Goal: Transaction & Acquisition: Purchase product/service

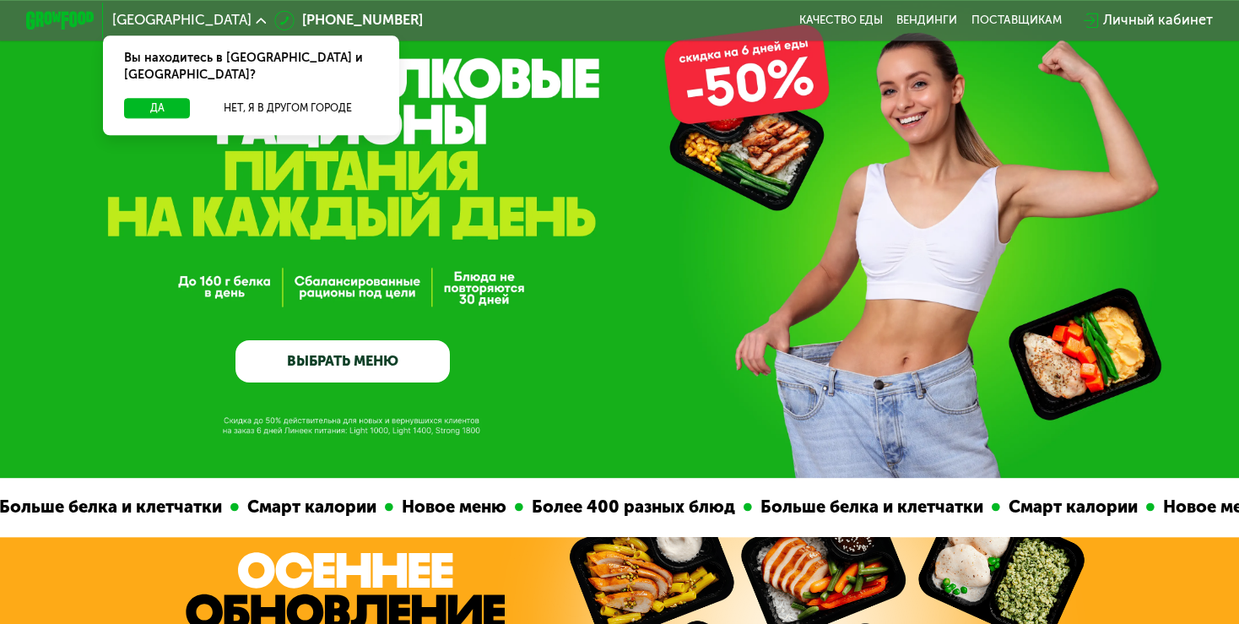
scroll to position [89, 0]
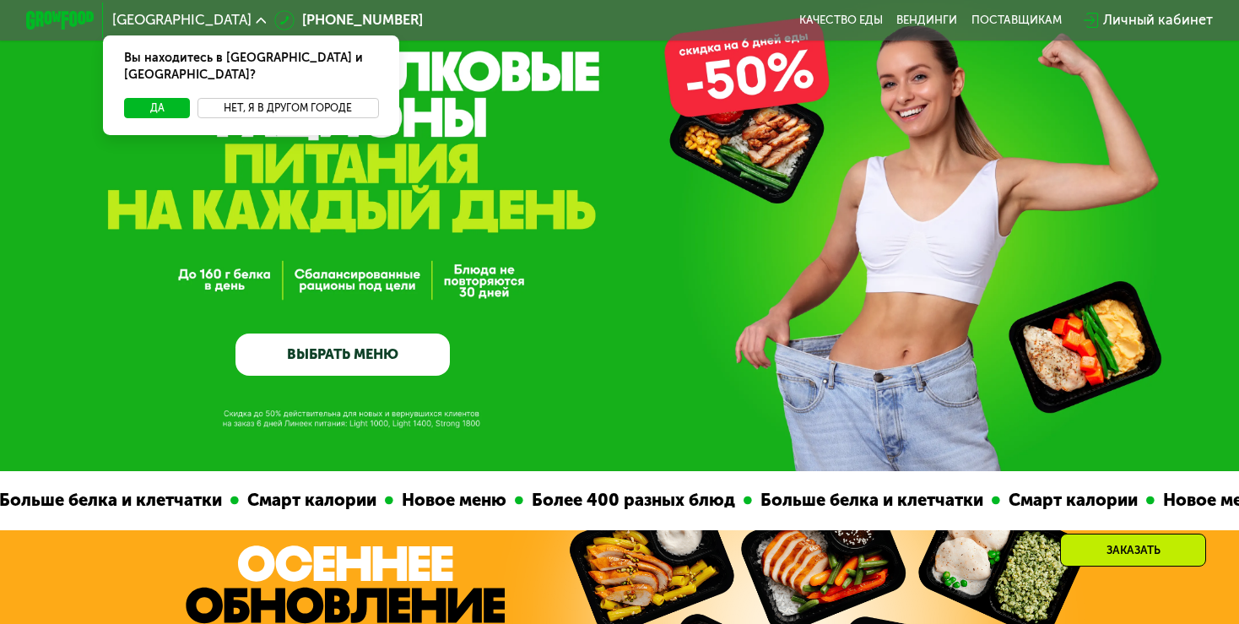
click at [261, 98] on button "Нет, я в другом городе" at bounding box center [288, 108] width 181 height 20
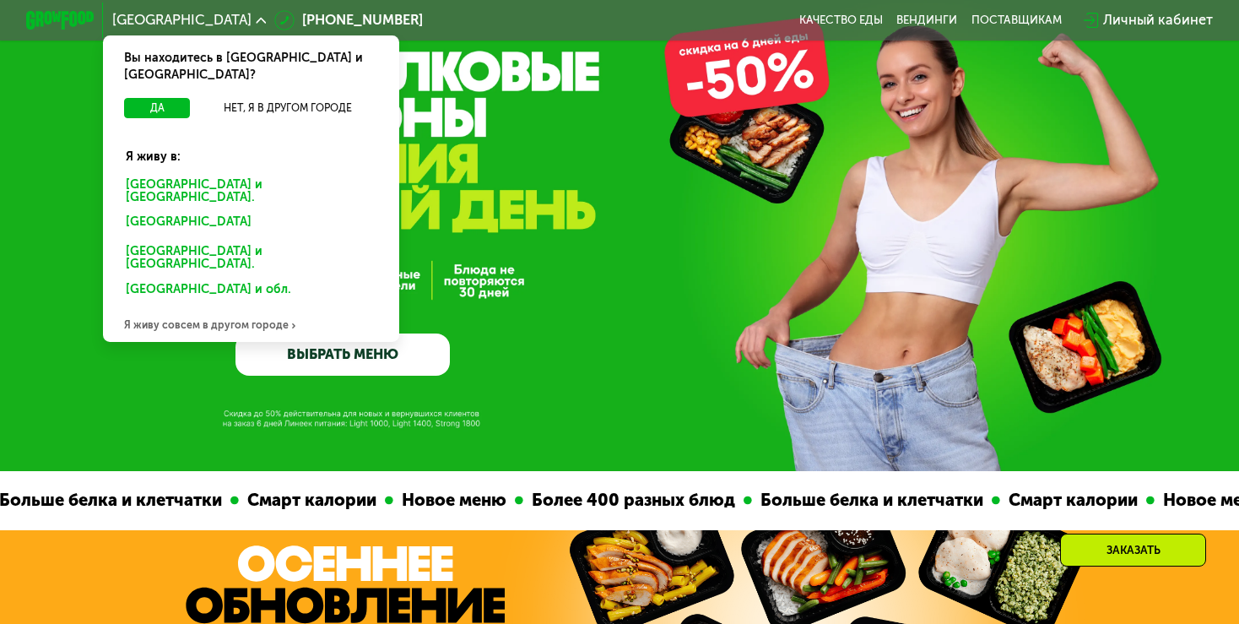
click at [203, 172] on div "Санкт-Петербурге и обл." at bounding box center [251, 190] width 275 height 36
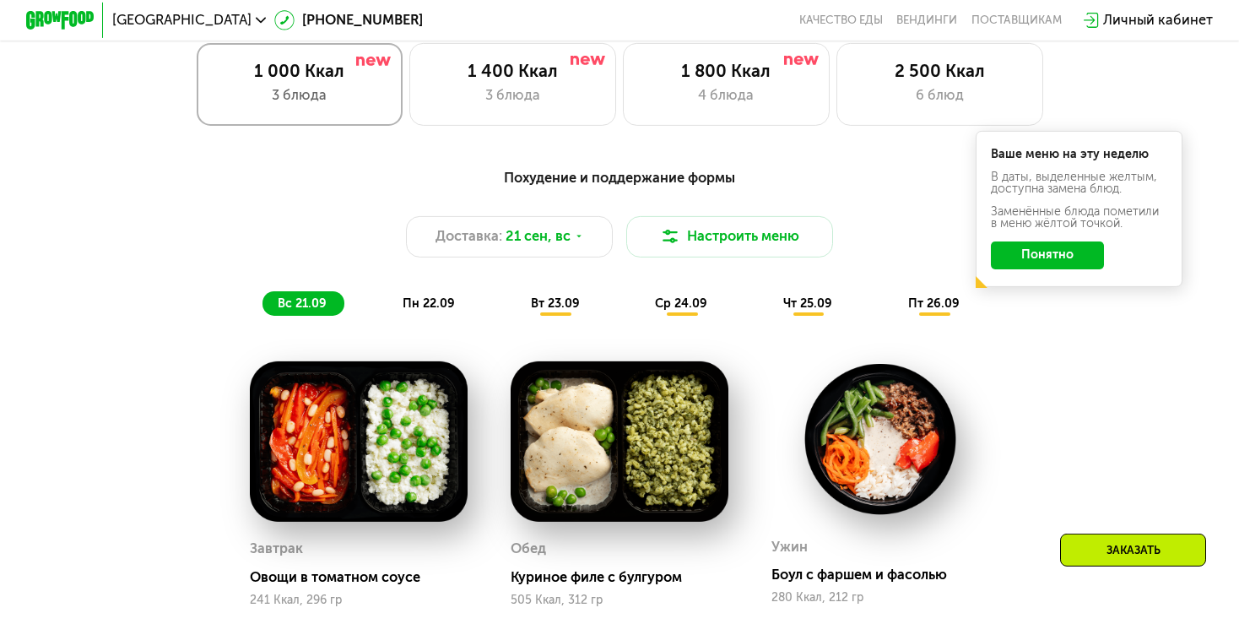
scroll to position [1158, 0]
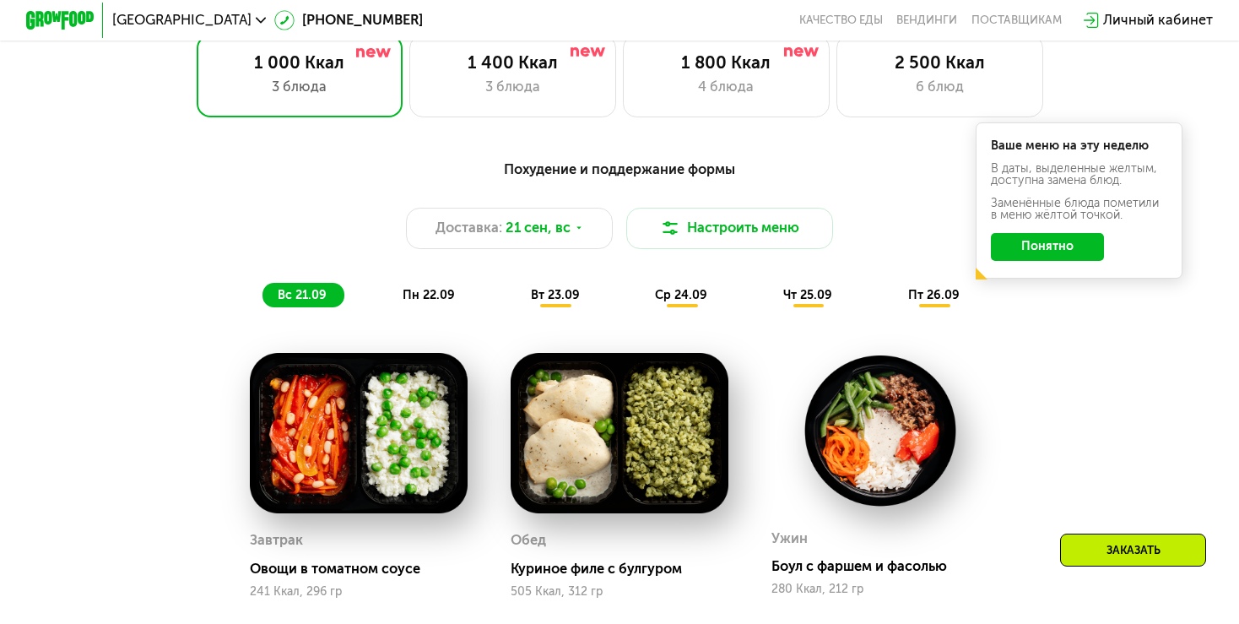
click at [405, 300] on span "пн 22.09" at bounding box center [429, 295] width 52 height 14
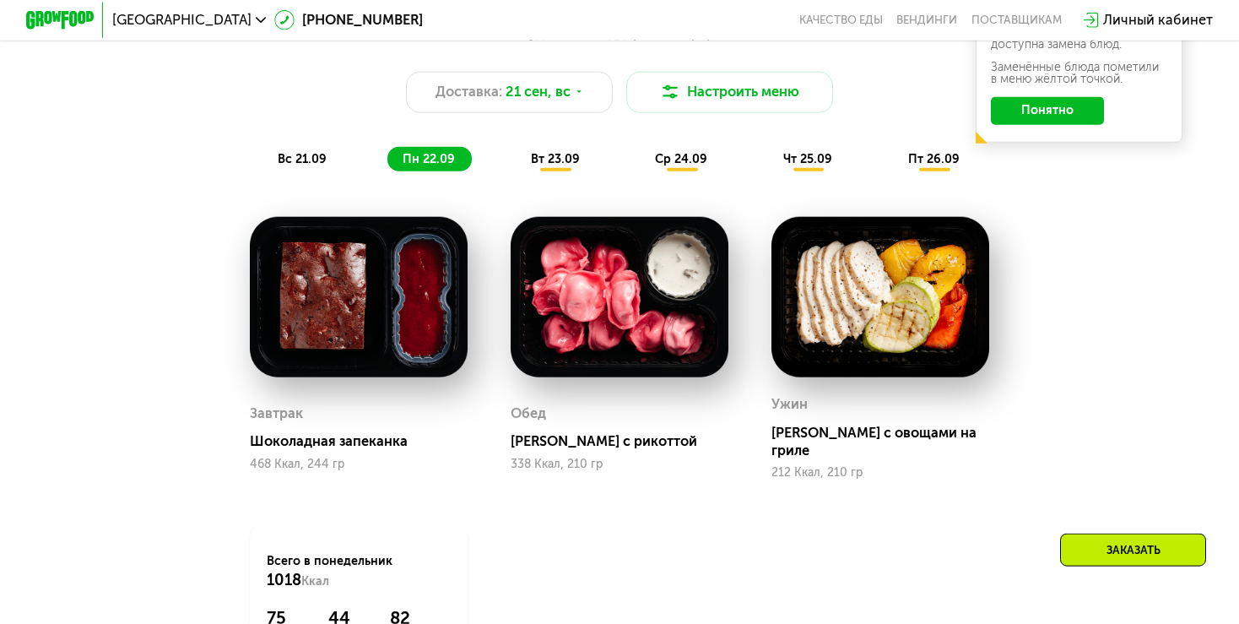
scroll to position [1337, 0]
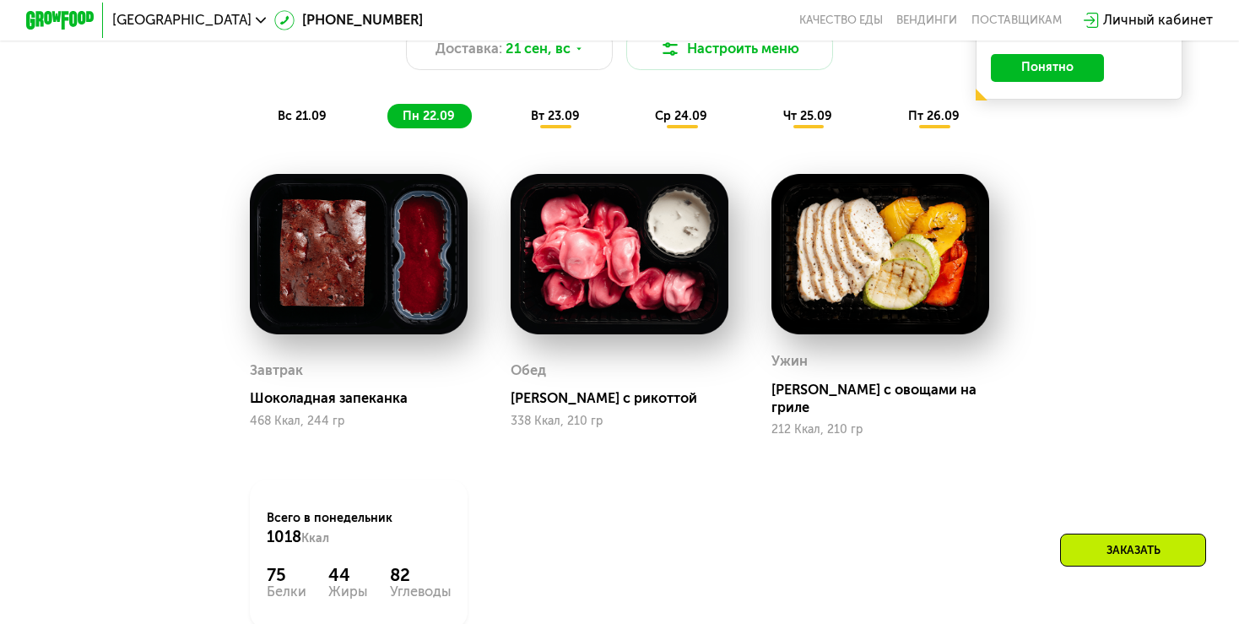
click at [543, 128] on div "вт 23.09" at bounding box center [556, 116] width 82 height 24
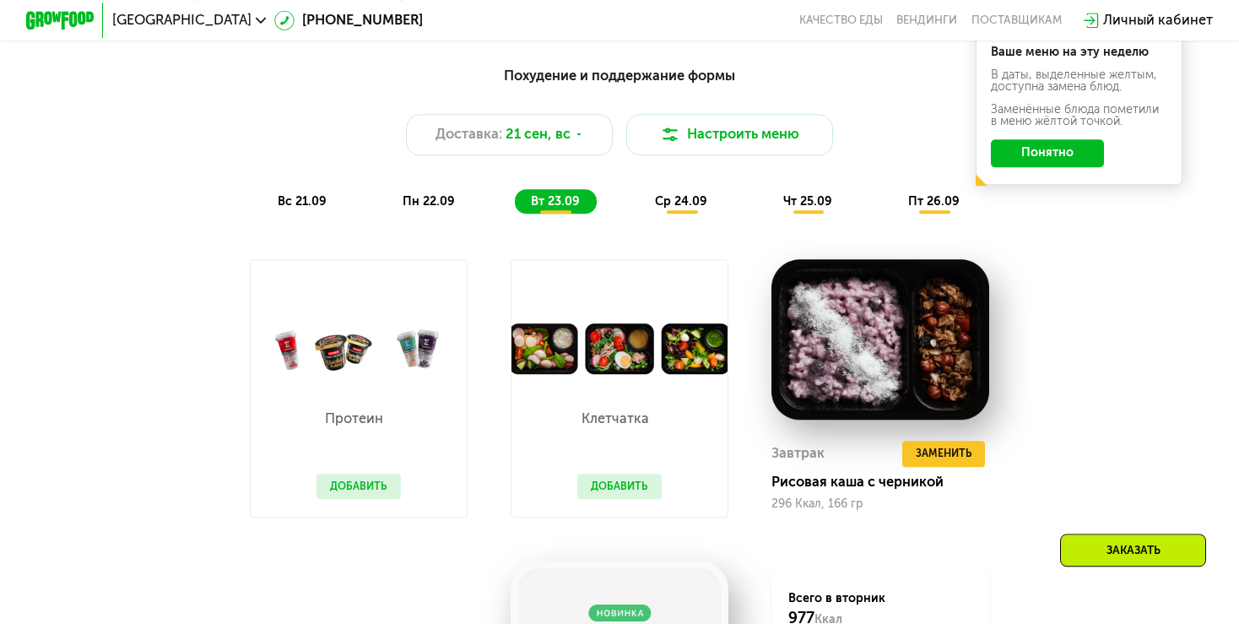
scroll to position [1248, 0]
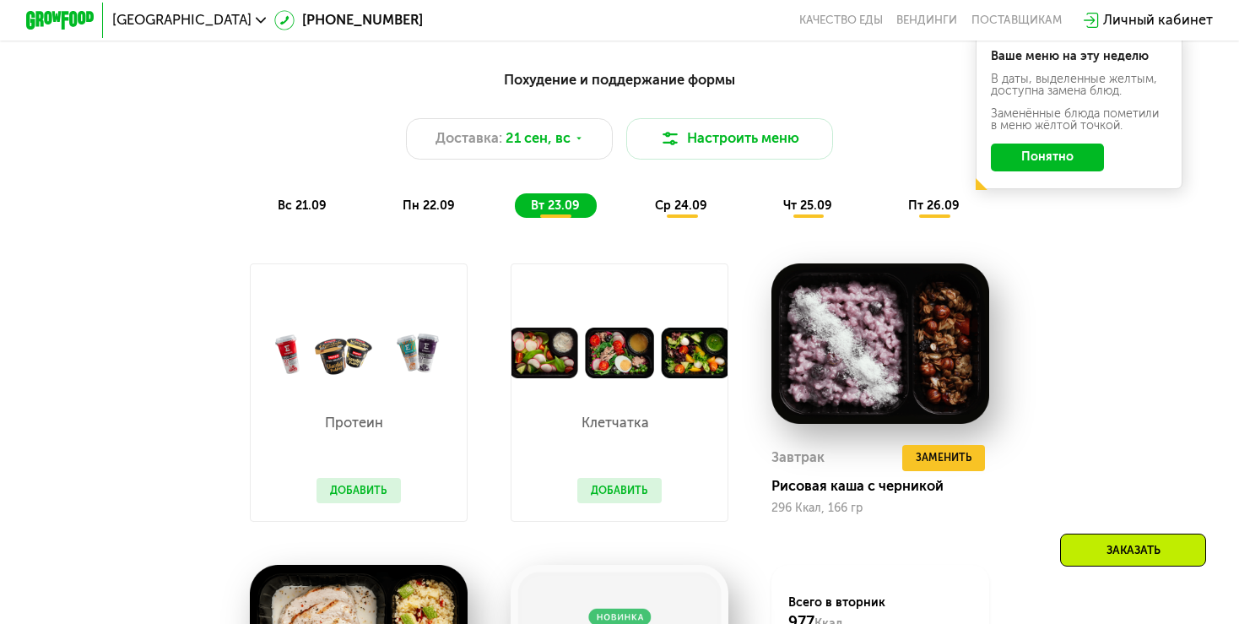
click at [680, 218] on div "ср 24.09" at bounding box center [682, 205] width 85 height 24
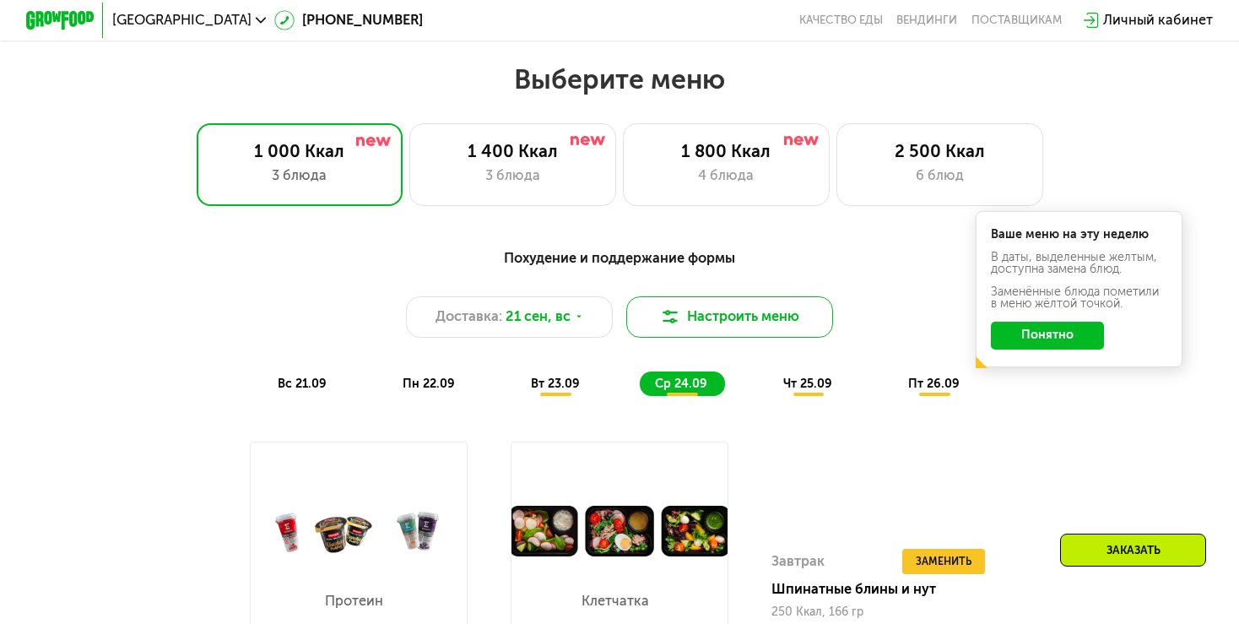
scroll to position [802, 0]
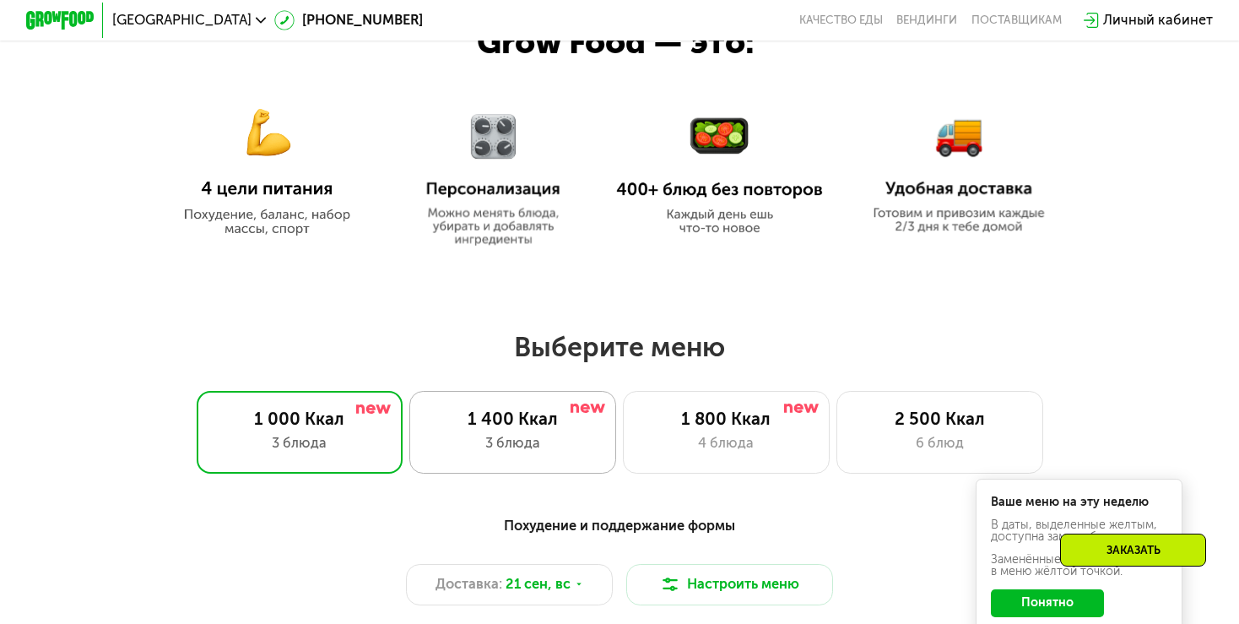
click at [456, 444] on div "3 блюда" at bounding box center [513, 443] width 171 height 20
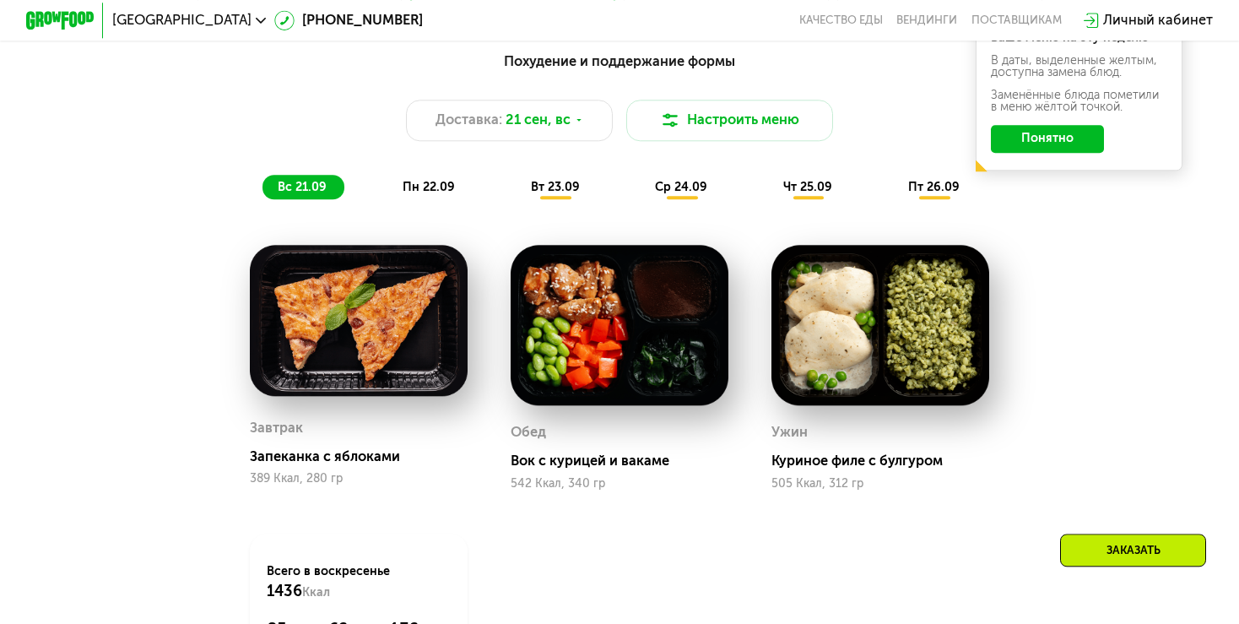
scroll to position [1337, 0]
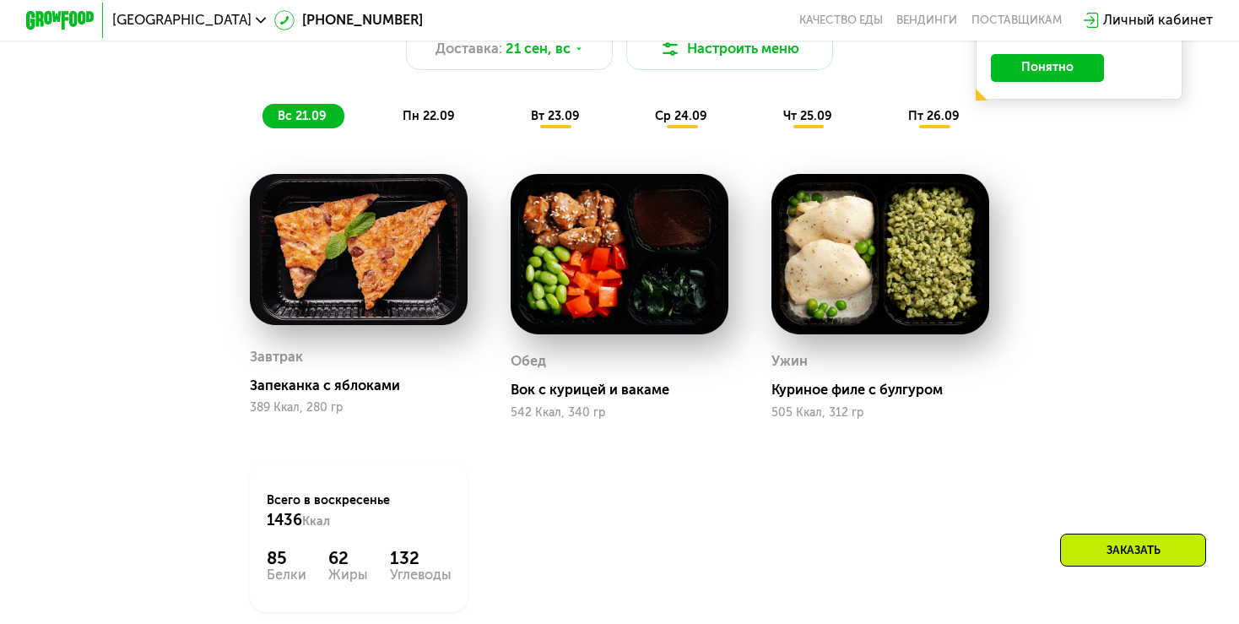
click at [554, 123] on span "вт 23.09" at bounding box center [555, 116] width 49 height 14
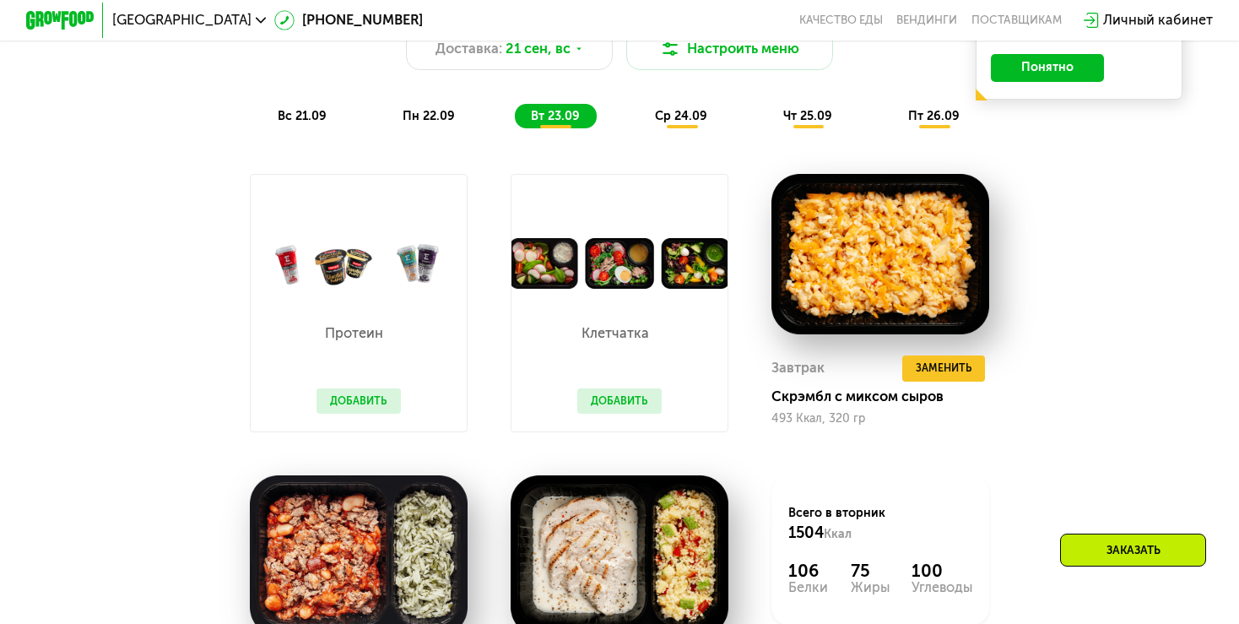
click at [692, 123] on span "ср 24.09" at bounding box center [681, 116] width 52 height 14
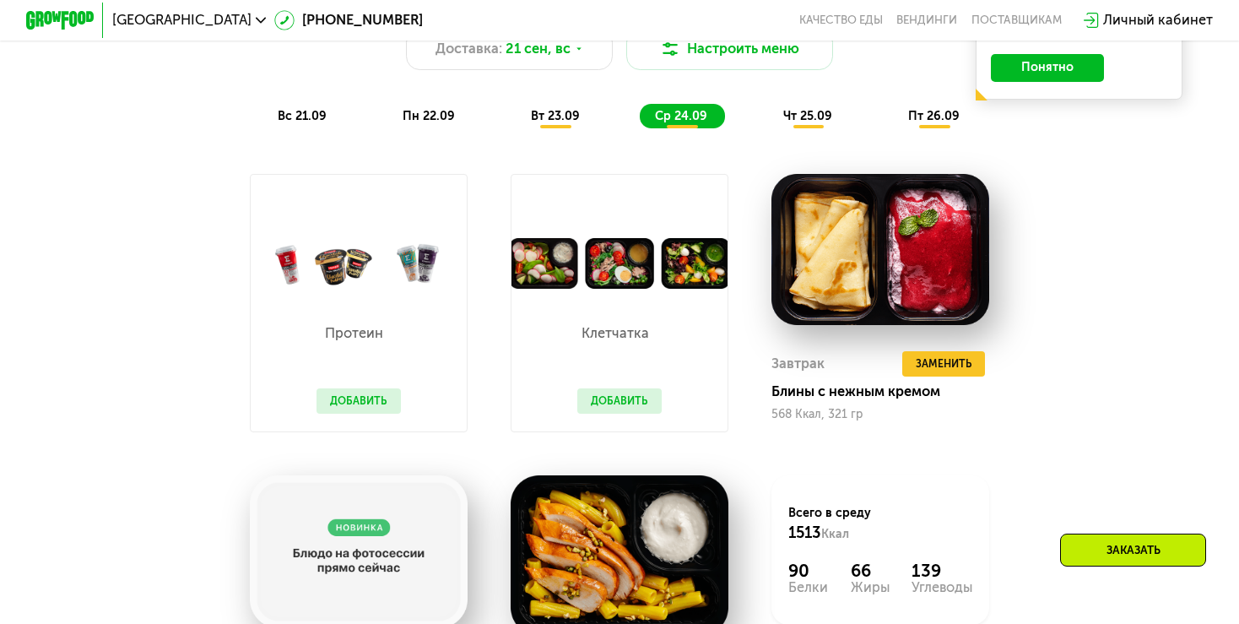
click at [793, 123] on span "чт 25.09" at bounding box center [807, 116] width 49 height 14
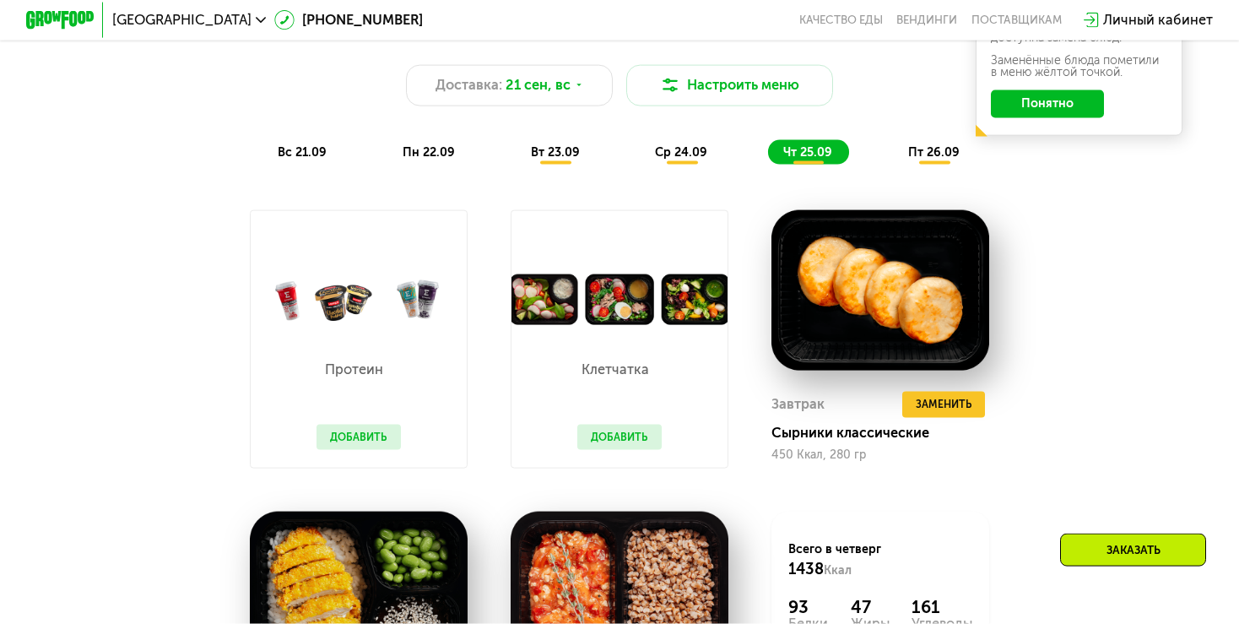
scroll to position [1248, 0]
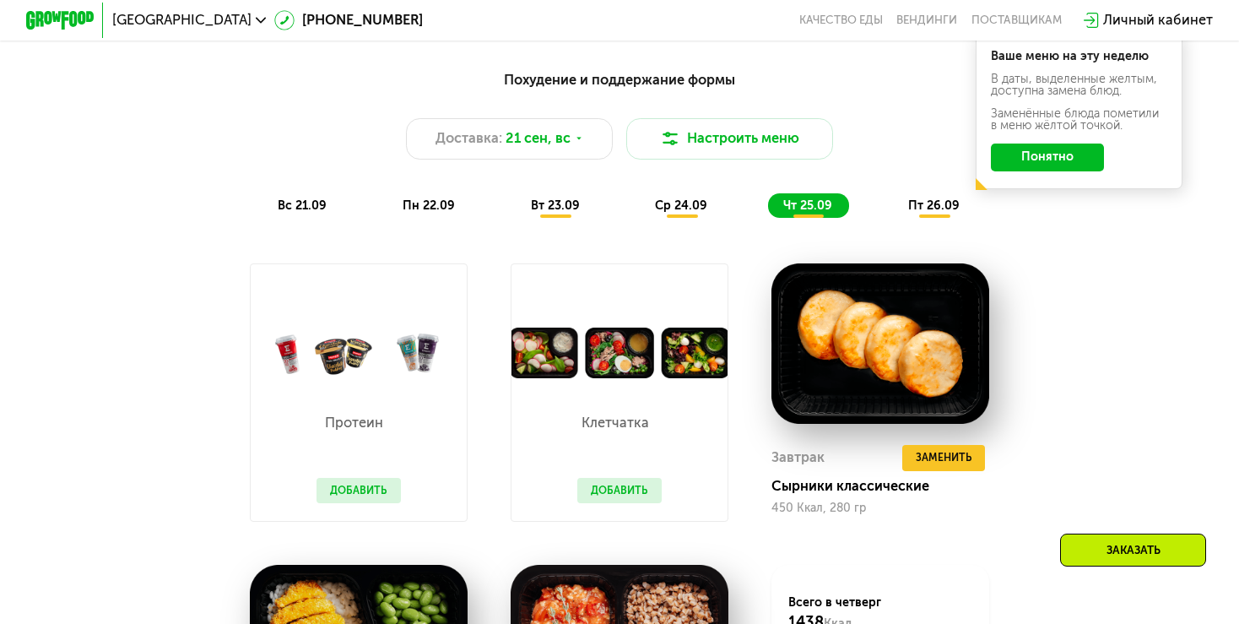
click at [931, 213] on span "пт 26.09" at bounding box center [933, 205] width 51 height 14
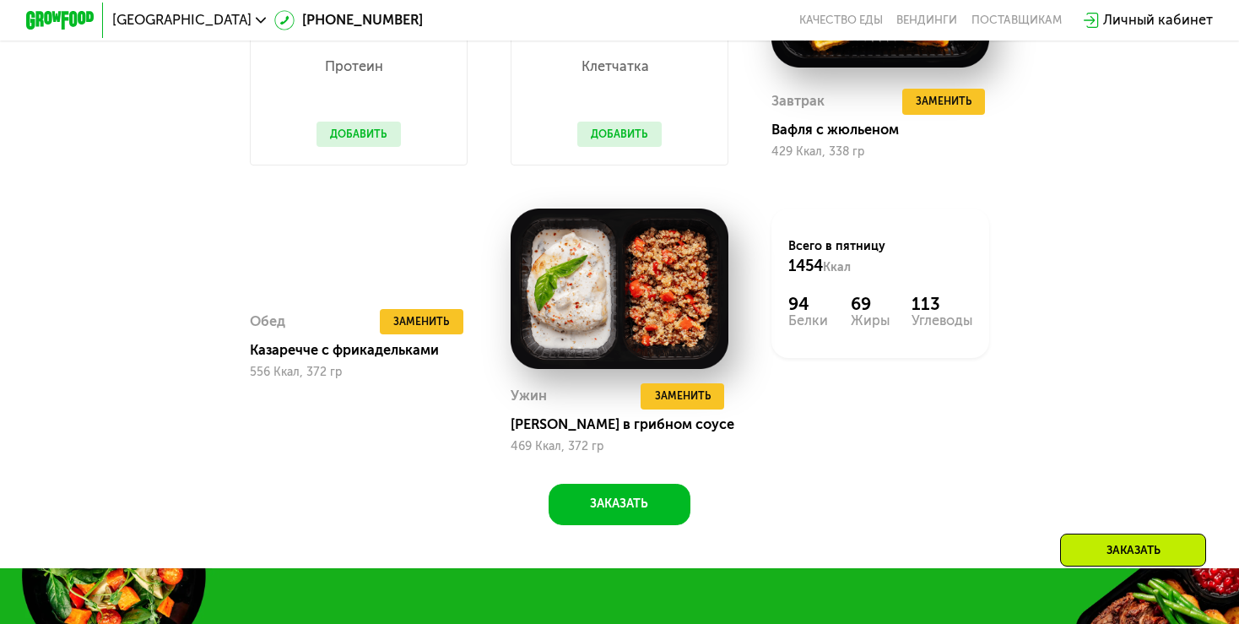
scroll to position [2139, 0]
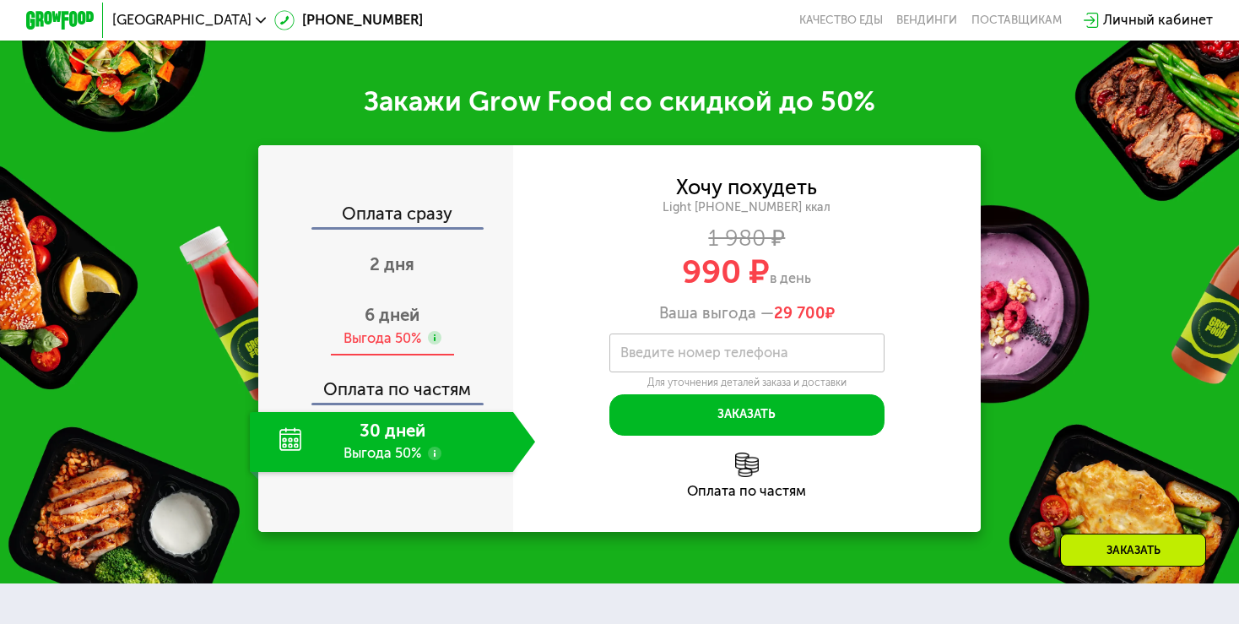
click at [372, 325] on span "6 дней" at bounding box center [392, 315] width 55 height 20
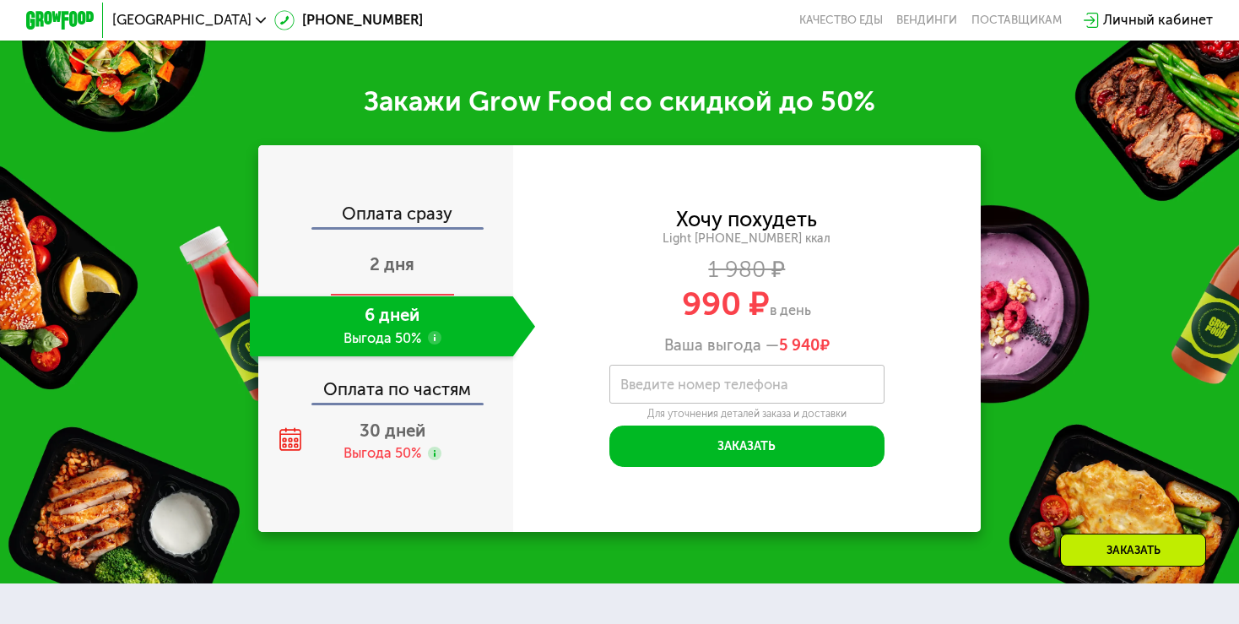
click at [391, 273] on div "2 дня" at bounding box center [392, 266] width 285 height 60
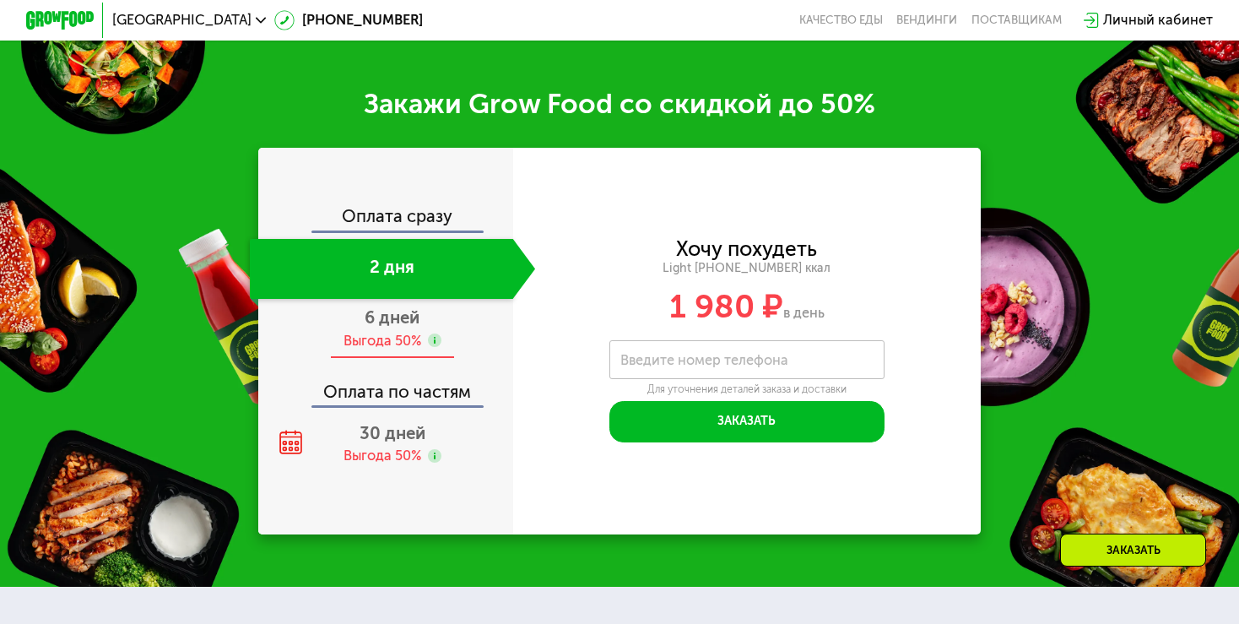
scroll to position [2029, 0]
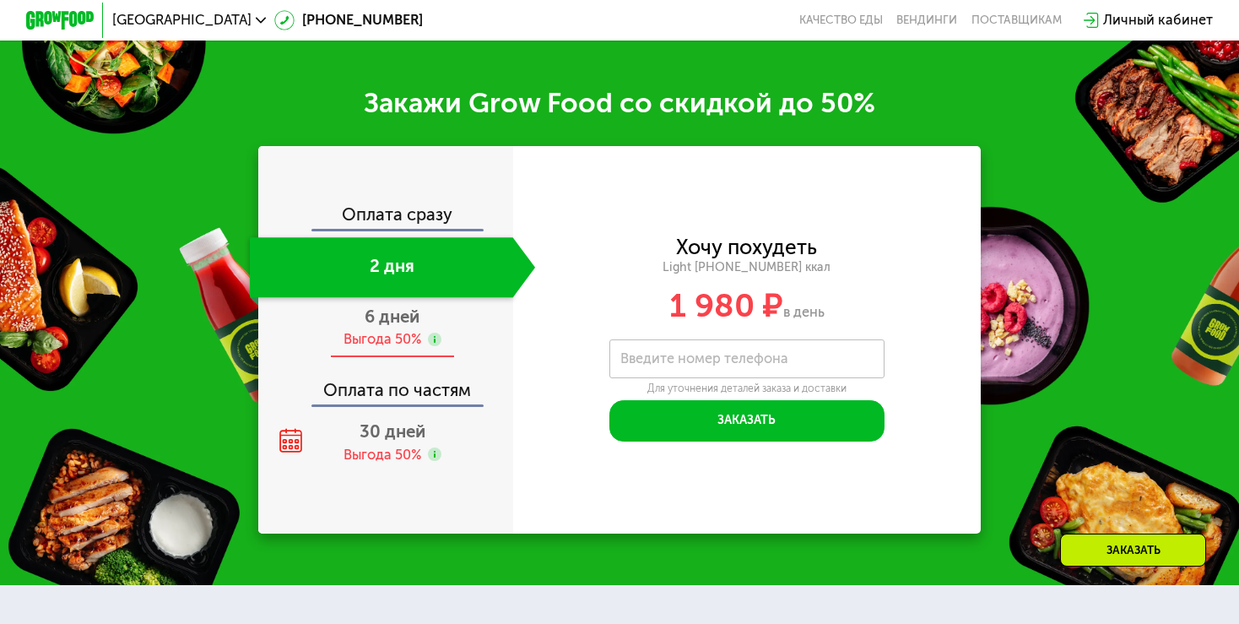
click at [404, 327] on span "6 дней" at bounding box center [392, 316] width 55 height 20
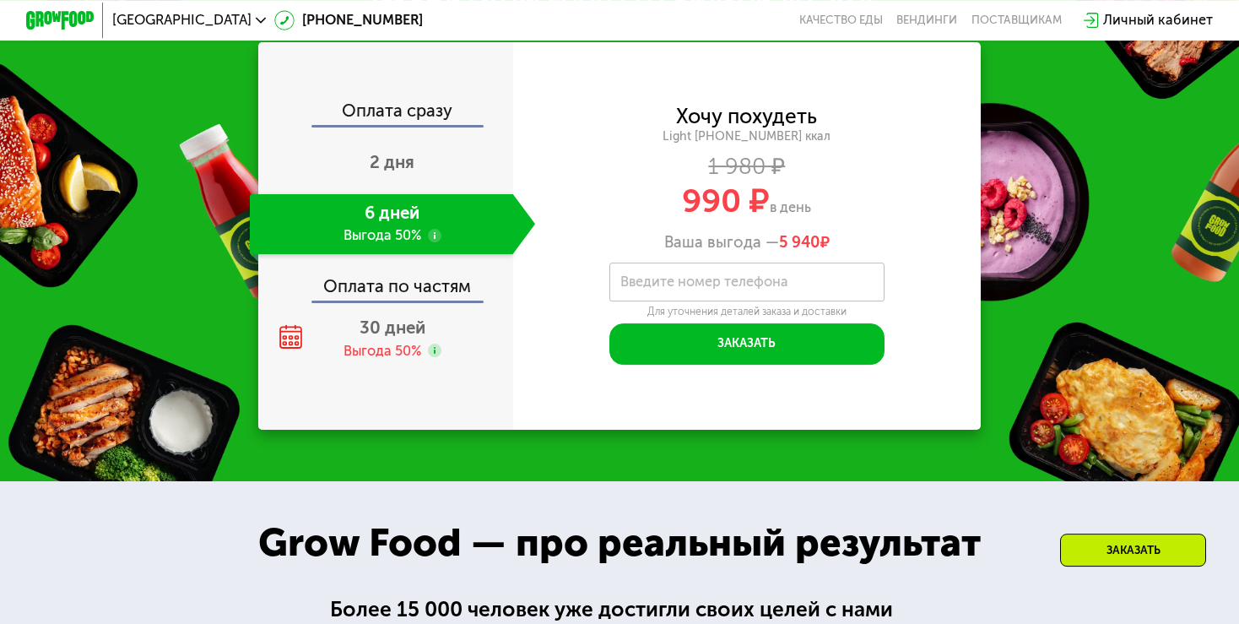
scroll to position [2119, 0]
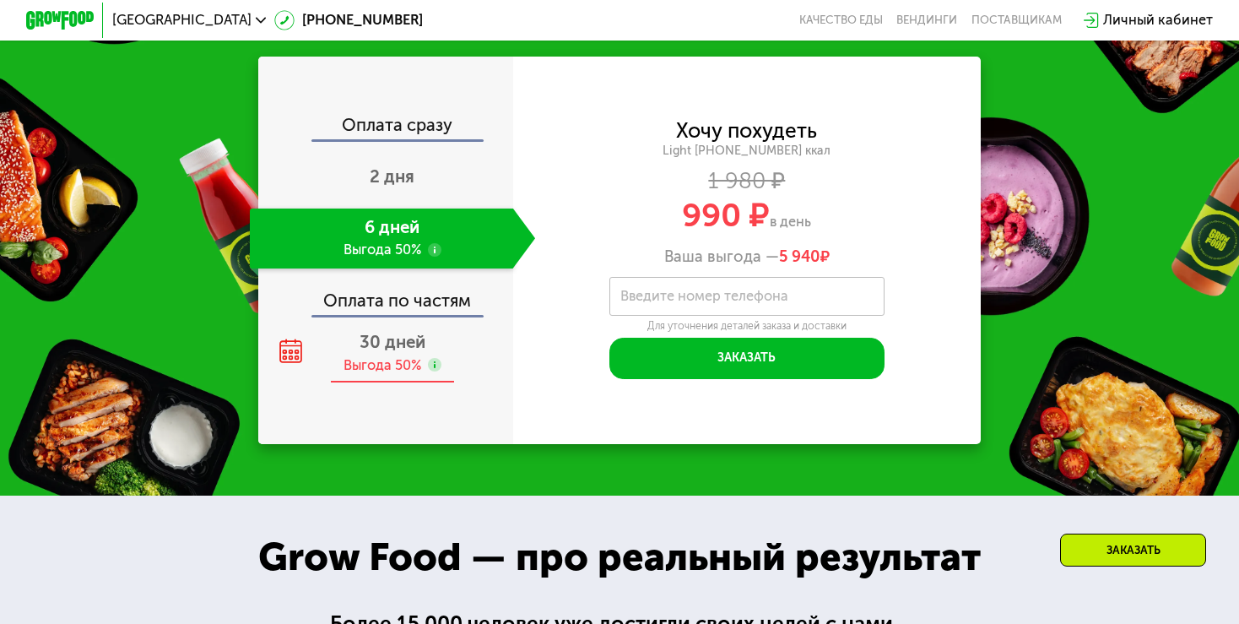
click at [390, 352] on span "30 дней" at bounding box center [393, 342] width 66 height 20
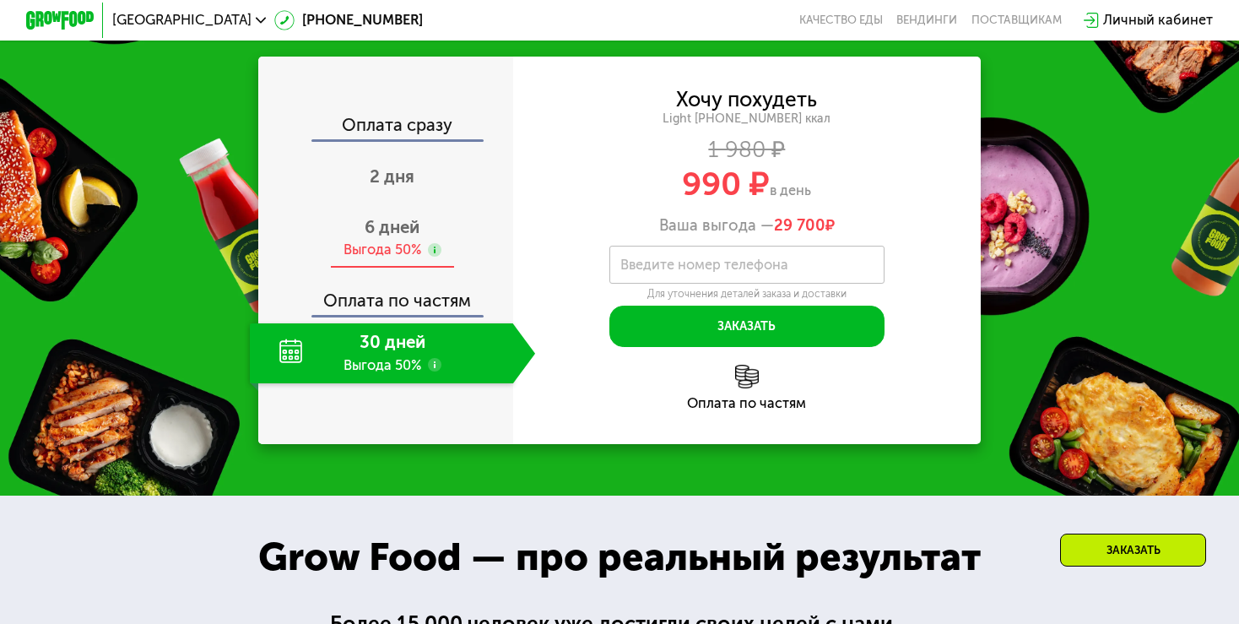
click at [369, 237] on span "6 дней" at bounding box center [392, 227] width 55 height 20
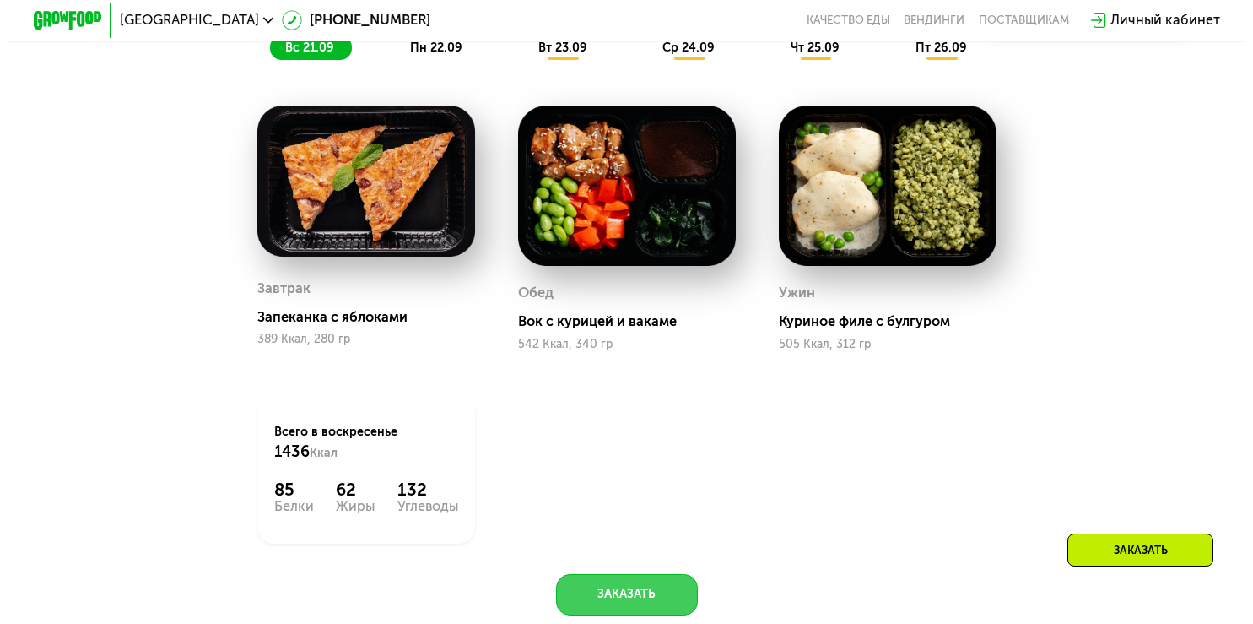
scroll to position [960, 0]
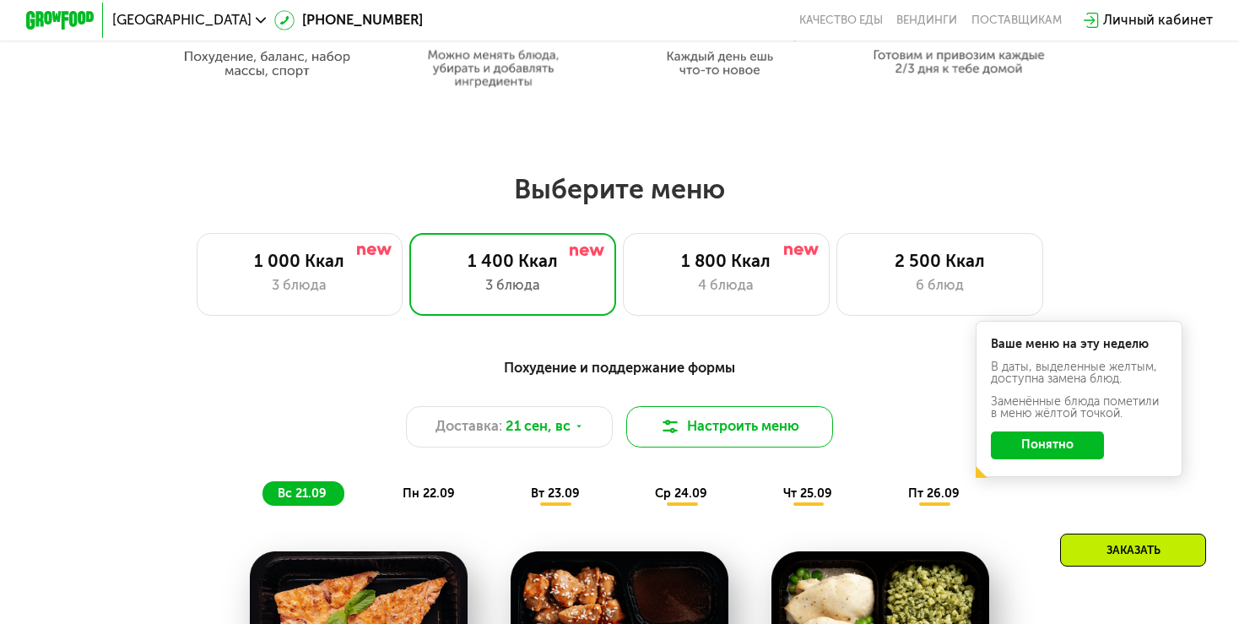
click at [760, 442] on button "Настроить меню" at bounding box center [729, 426] width 207 height 41
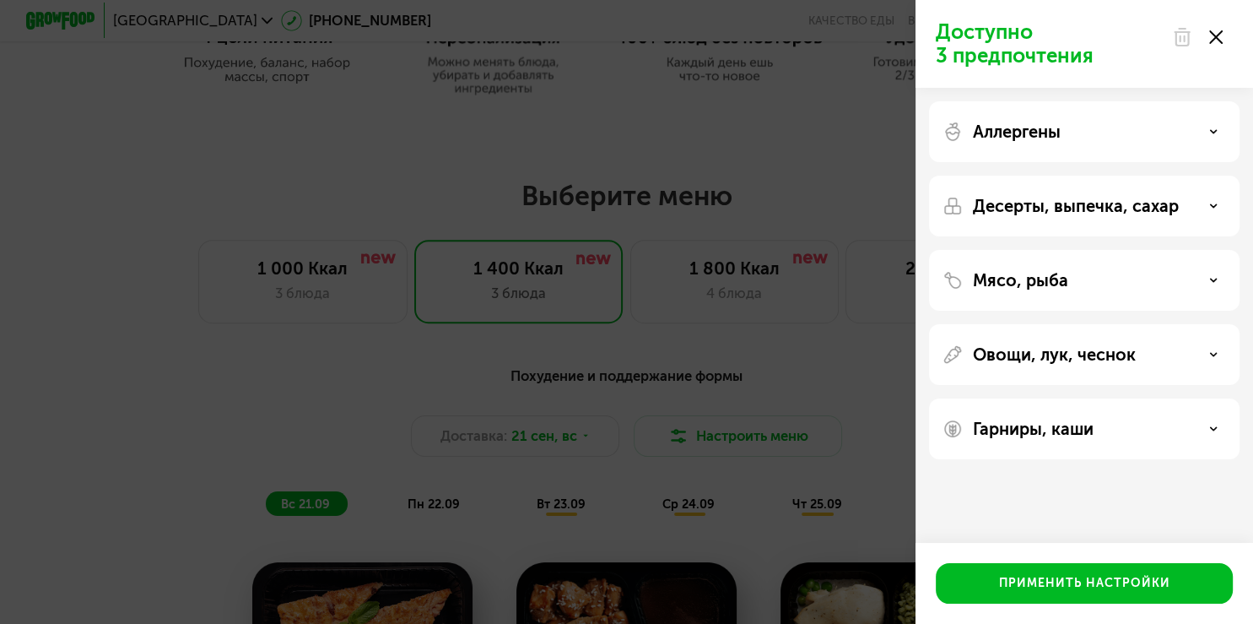
click at [1086, 306] on div "Мясо, рыба" at bounding box center [1084, 280] width 311 height 61
click at [1073, 292] on div "Мясо, рыба" at bounding box center [1084, 280] width 311 height 61
click at [1069, 283] on div "Мясо, рыба" at bounding box center [1085, 280] width 284 height 20
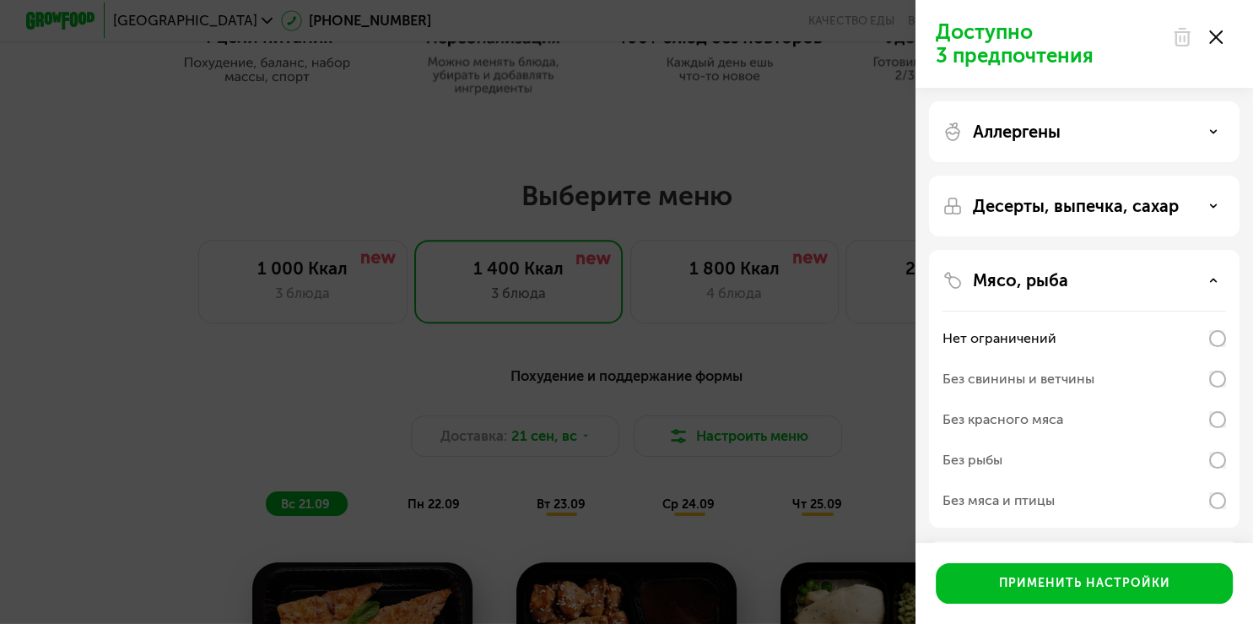
click at [1087, 184] on div "Десерты, выпечка, сахар" at bounding box center [1084, 206] width 311 height 61
click at [1085, 205] on p "Десерты, выпечка, сахар" at bounding box center [1076, 206] width 206 height 20
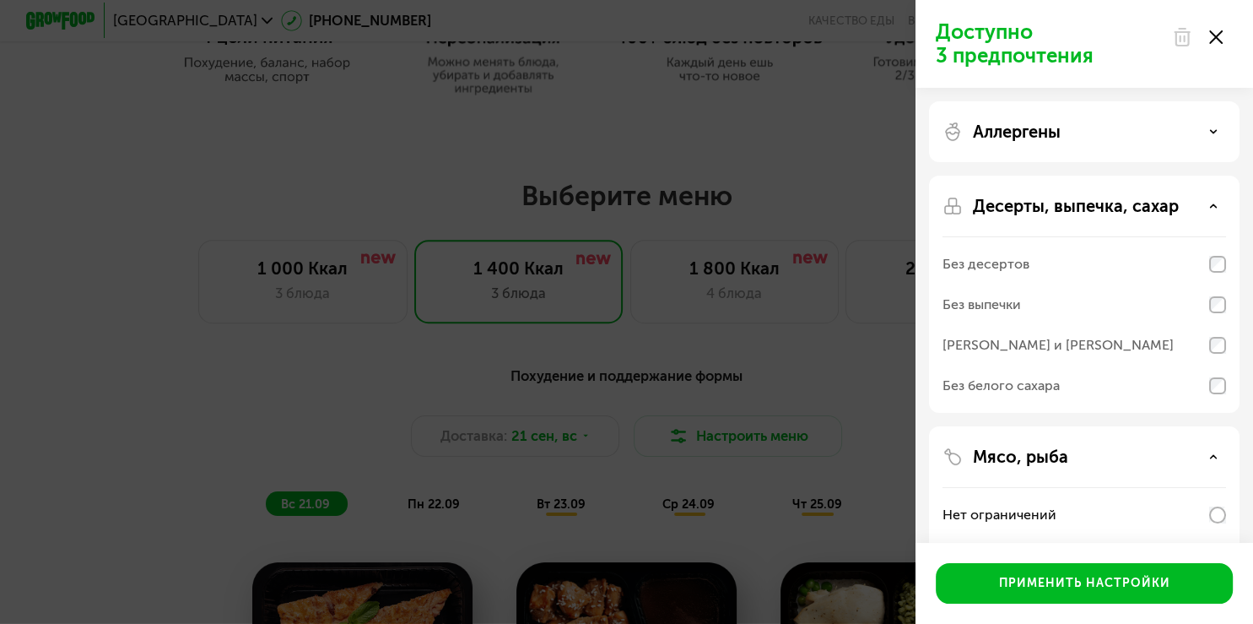
click at [1079, 156] on div "Аллергены" at bounding box center [1084, 131] width 311 height 61
click at [1069, 130] on div "Аллергены" at bounding box center [1085, 132] width 284 height 20
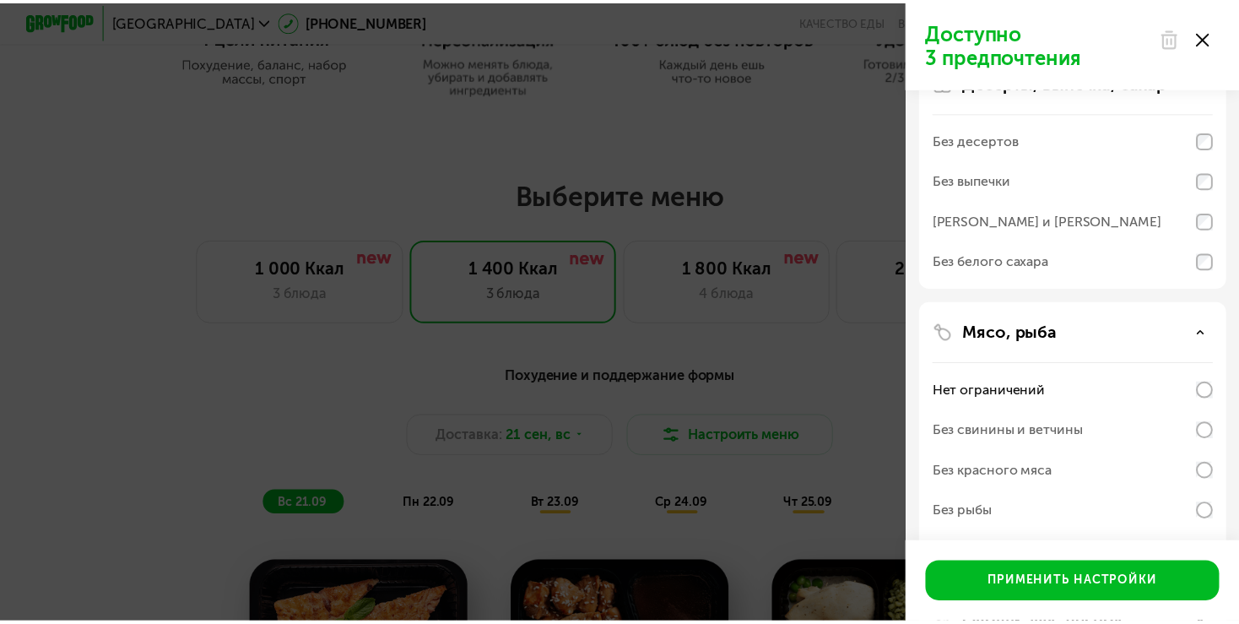
scroll to position [0, 0]
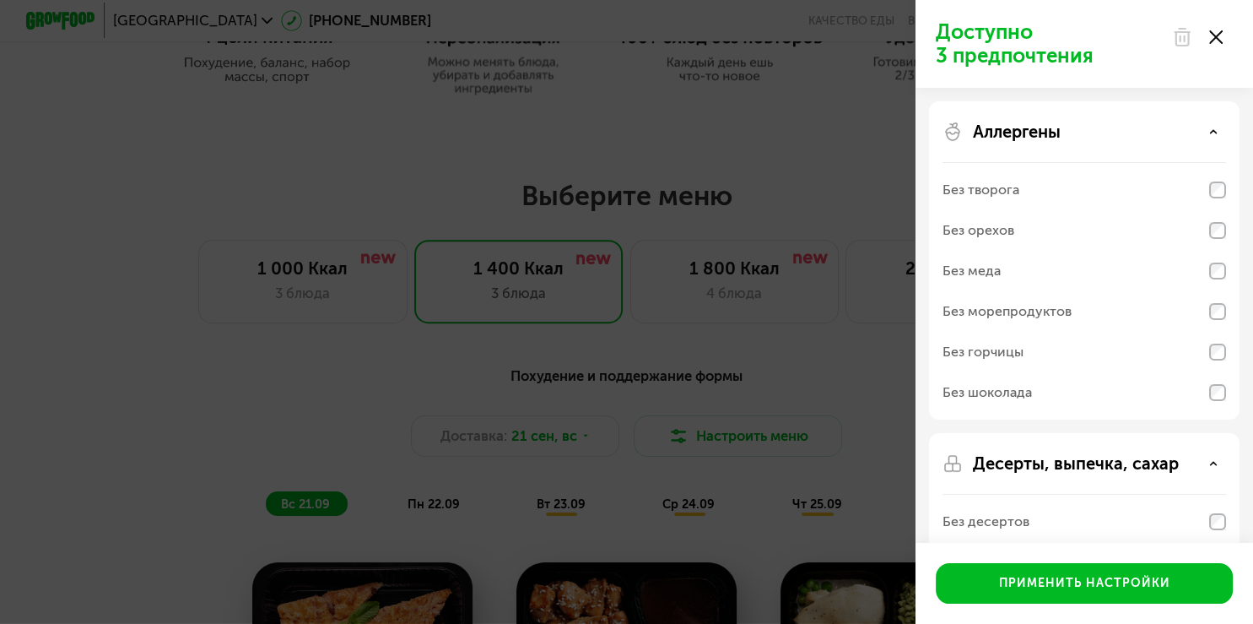
click at [1225, 32] on div at bounding box center [1197, 37] width 71 height 34
click at [1216, 39] on icon at bounding box center [1217, 37] width 14 height 14
